Goal: Find specific fact: Find specific fact

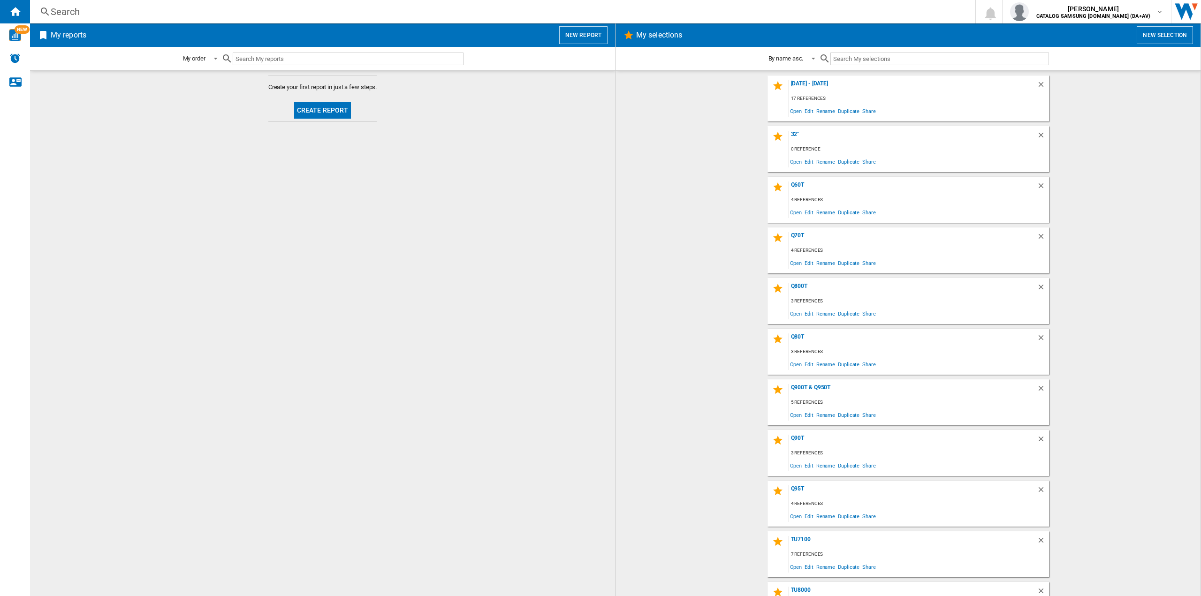
click at [83, 12] on div "Search" at bounding box center [501, 11] width 900 height 13
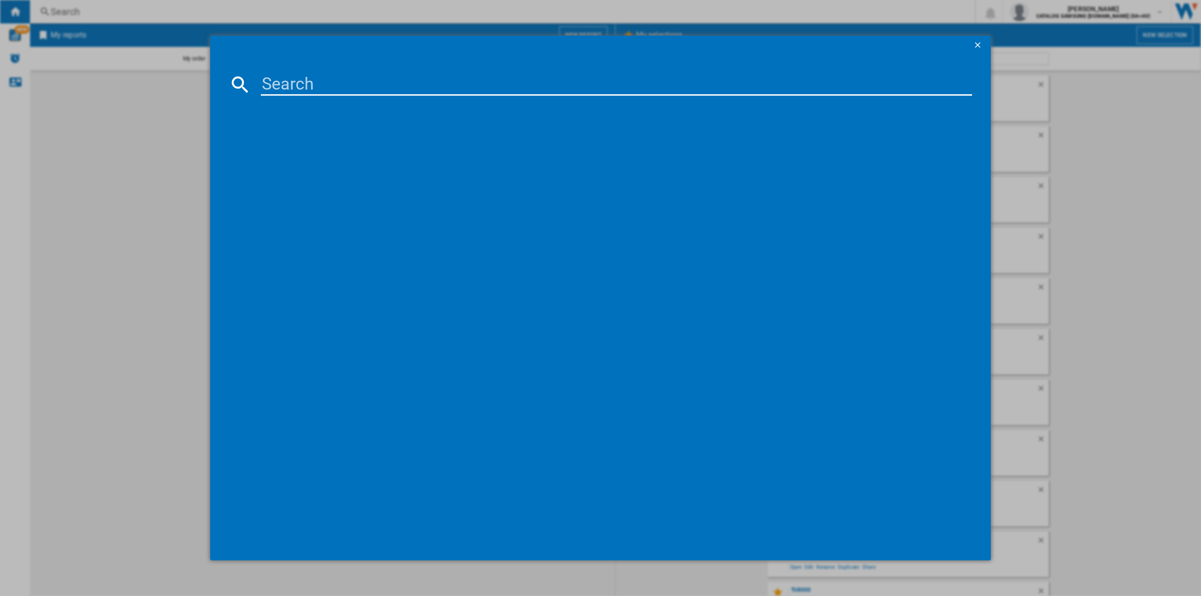
click at [331, 86] on input at bounding box center [616, 84] width 711 height 23
type input "65s85f"
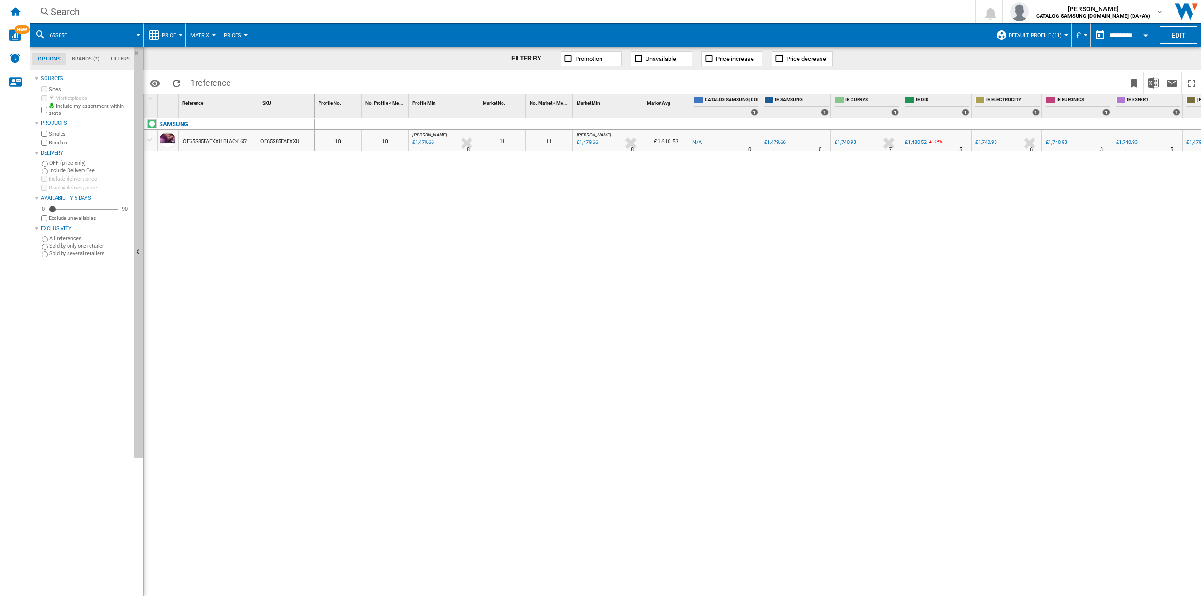
click at [1083, 37] on button "£" at bounding box center [1080, 34] width 9 height 23
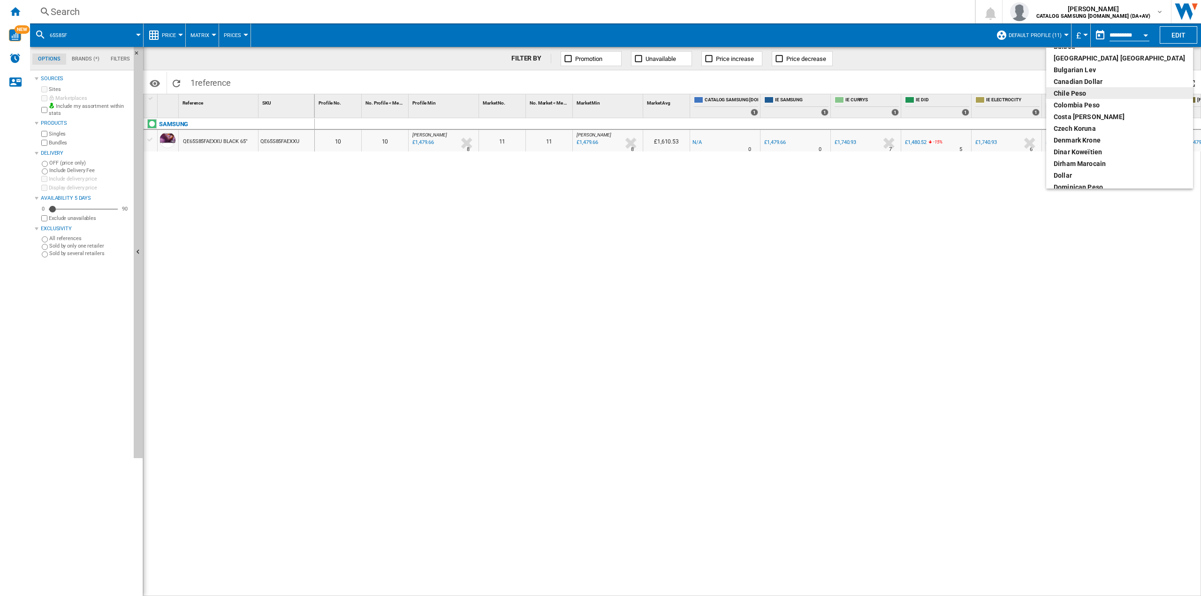
scroll to position [141, 0]
click at [1060, 92] on div "euro" at bounding box center [1120, 92] width 132 height 9
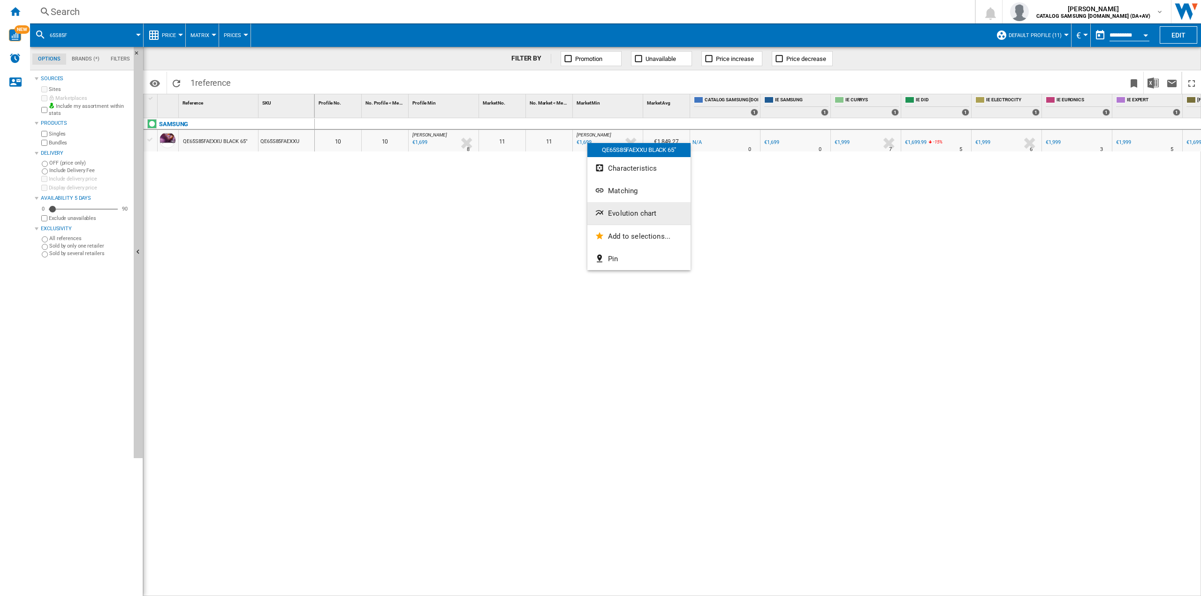
click at [621, 212] on span "Evolution chart" at bounding box center [632, 213] width 48 height 8
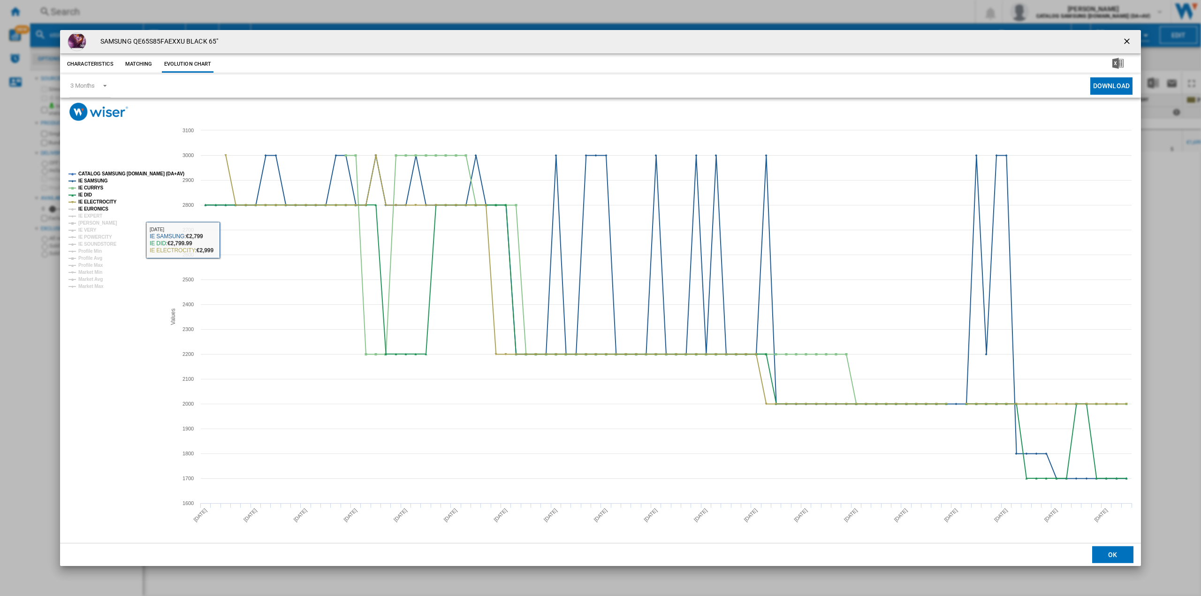
click at [100, 211] on tspan "IE EURONICS" at bounding box center [93, 208] width 30 height 5
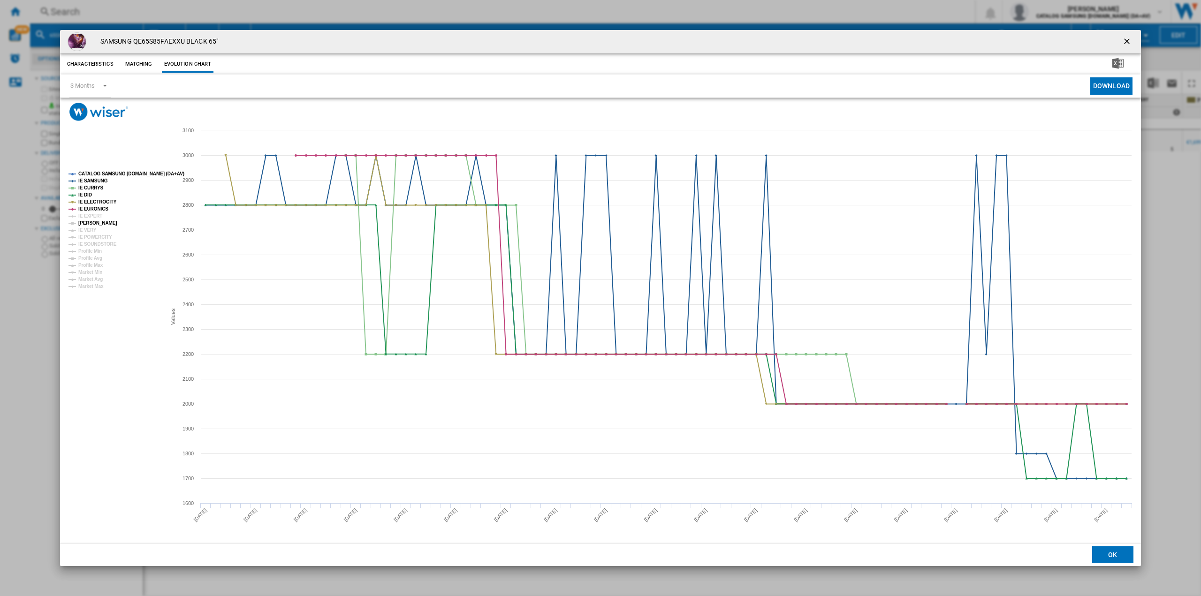
click at [94, 220] on tspan "[PERSON_NAME]" at bounding box center [97, 222] width 39 height 5
click at [91, 219] on tspan "IE EXPERT" at bounding box center [90, 215] width 24 height 5
click at [93, 228] on tspan "IE VERY" at bounding box center [87, 230] width 18 height 5
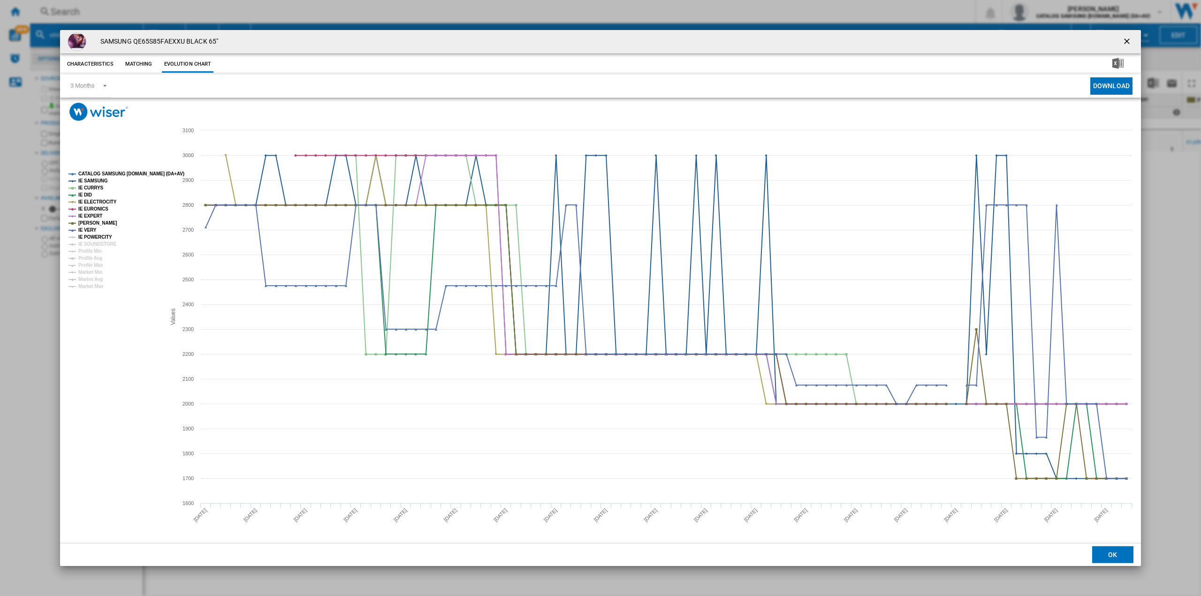
click at [94, 237] on tspan "IE POWERCITY" at bounding box center [95, 237] width 34 height 5
click at [94, 243] on tspan "IE SOUNDSTORE" at bounding box center [97, 244] width 38 height 5
